Goal: Information Seeking & Learning: Learn about a topic

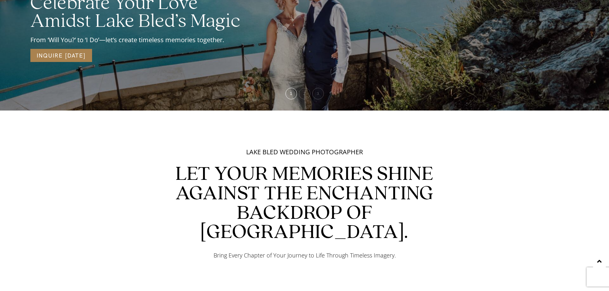
scroll to position [192, 0]
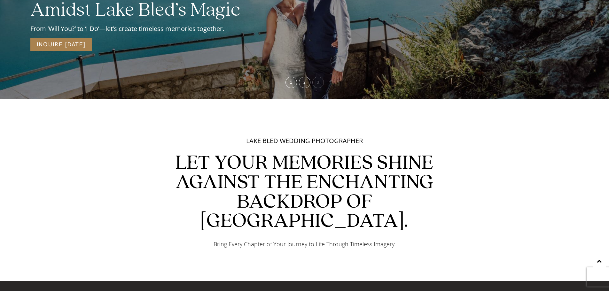
click at [303, 84] on span "2" at bounding box center [304, 82] width 2 height 4
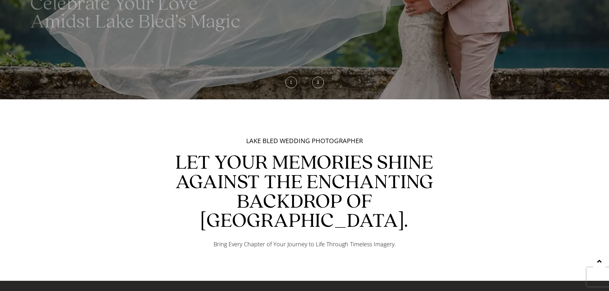
click at [314, 84] on div "3" at bounding box center [318, 83] width 12 height 12
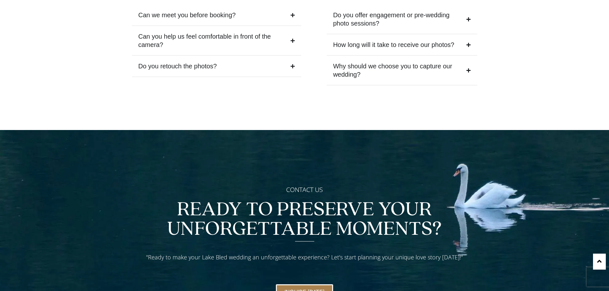
scroll to position [2833, 0]
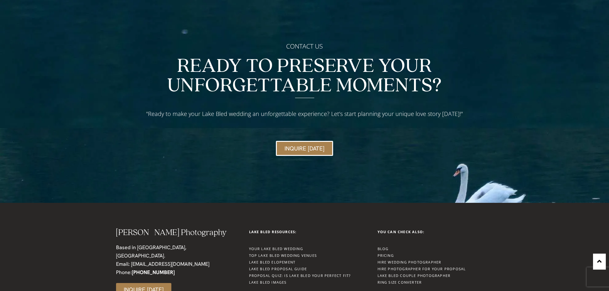
click at [389, 253] on link "Pricing" at bounding box center [385, 255] width 16 height 5
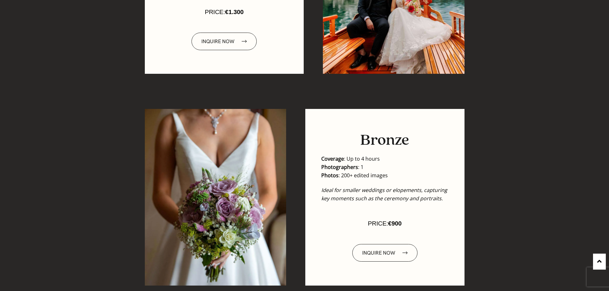
scroll to position [1086, 0]
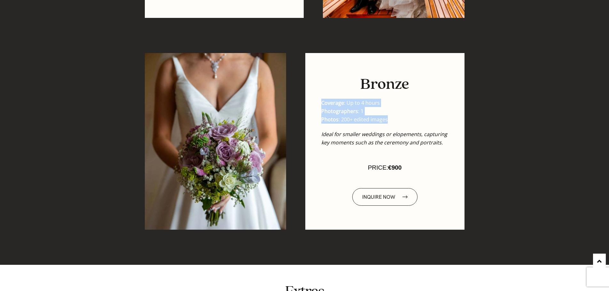
drag, startPoint x: 321, startPoint y: 104, endPoint x: 387, endPoint y: 120, distance: 67.7
click at [387, 120] on ul "Coverage : Up to 4 hours Photographers : 1 Photos : 200+ edited images" at bounding box center [384, 111] width 127 height 25
copy ul "Coverage : Up to 4 hours Photographers : 1 Photos : 200+ edited images"
